Goal: Task Accomplishment & Management: Manage account settings

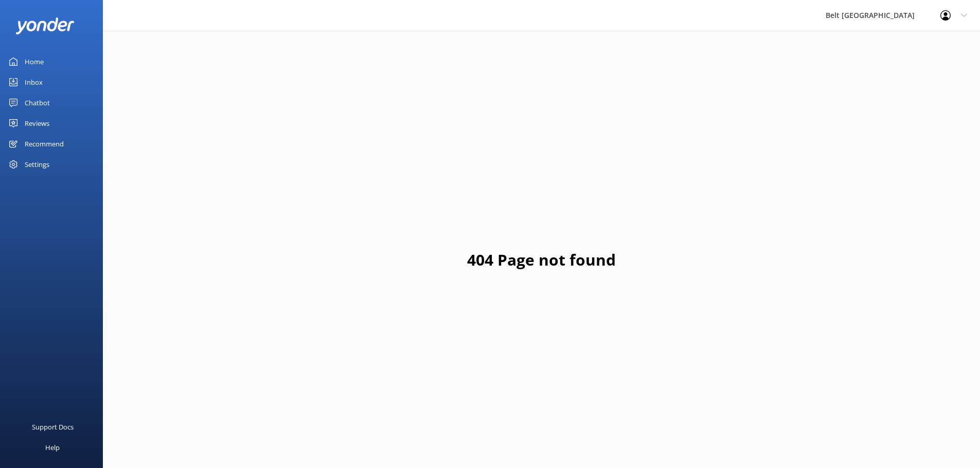
click at [72, 125] on link "Reviews" at bounding box center [51, 123] width 103 height 21
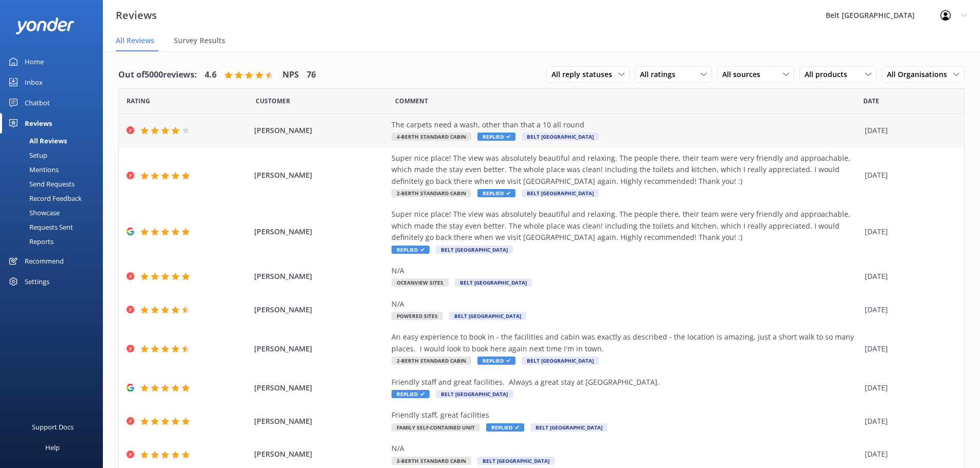
click at [436, 123] on div "The carpets need a wash, other than that a 10 all round" at bounding box center [625, 124] width 468 height 11
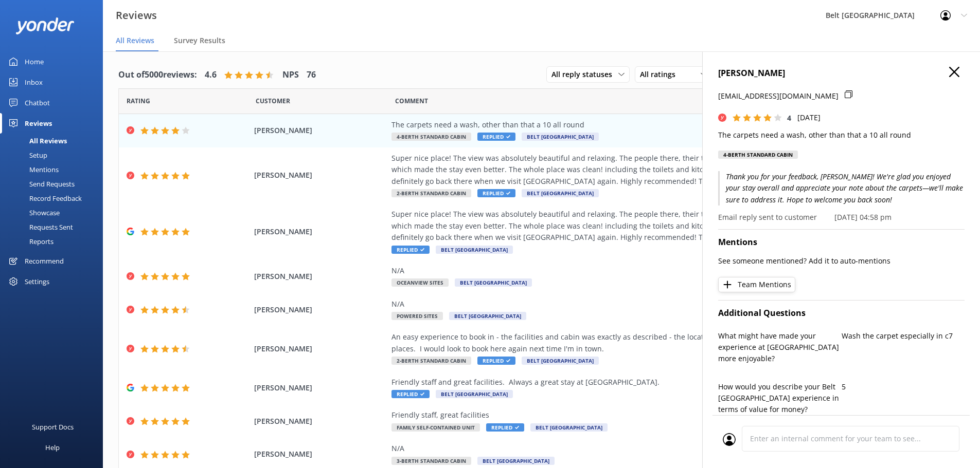
click at [949, 71] on icon "button" at bounding box center [954, 72] width 10 height 10
